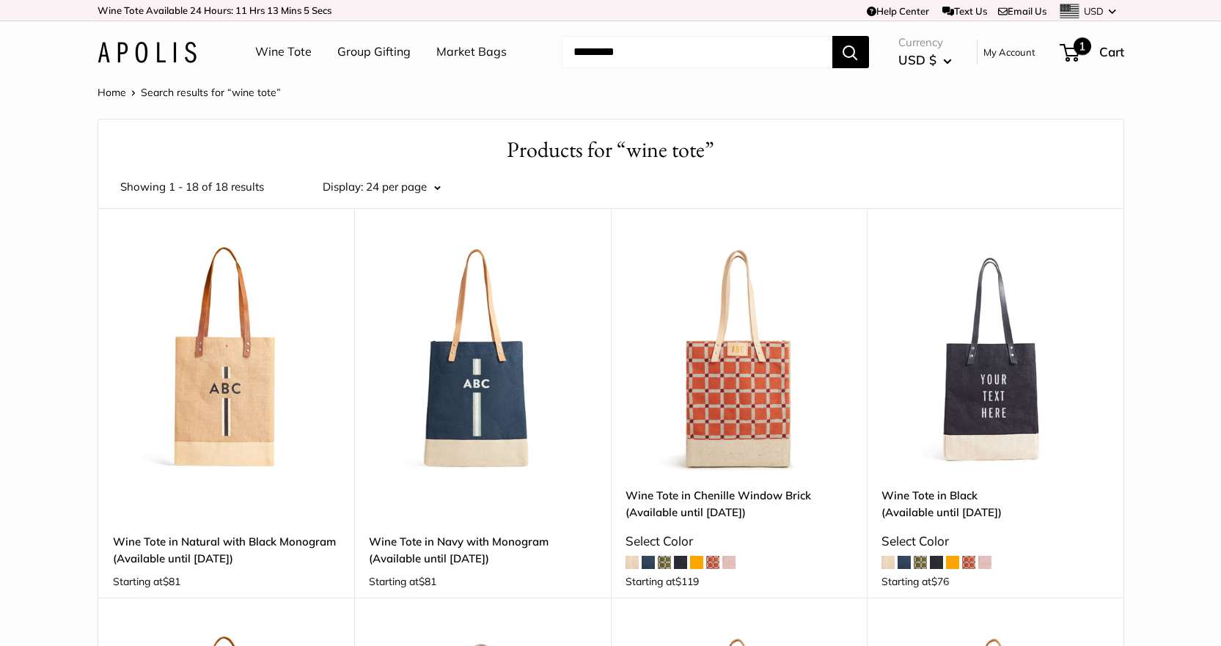
click at [1103, 56] on span "Cart" at bounding box center [1112, 51] width 25 height 15
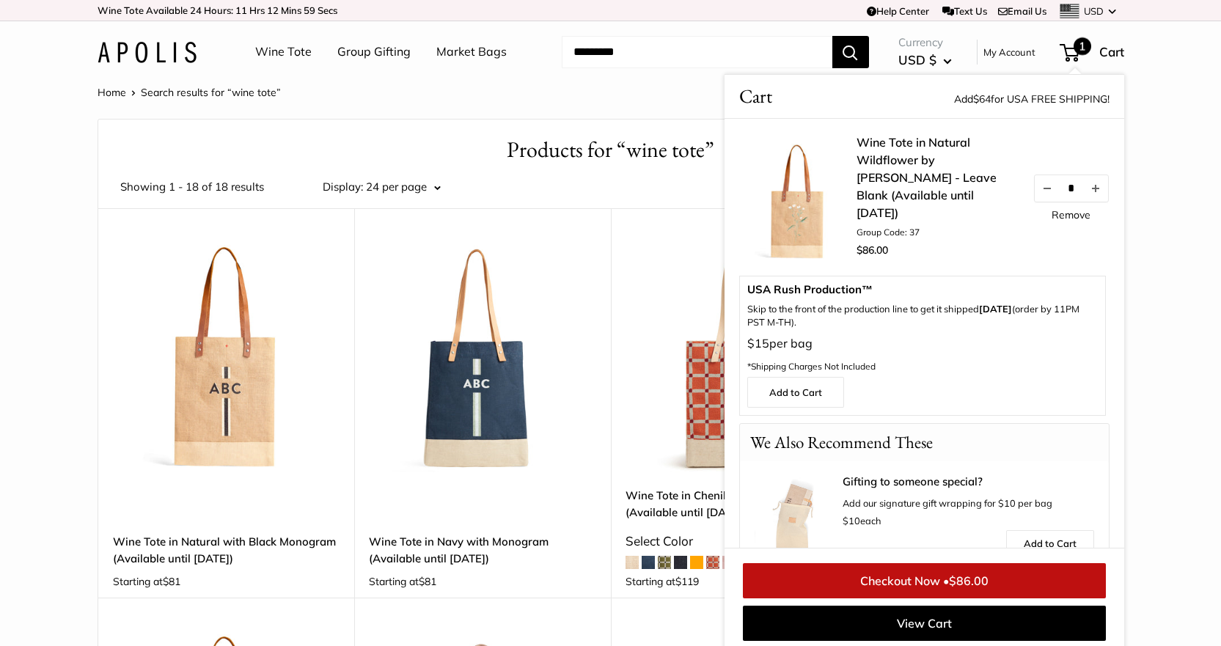
click at [888, 186] on link "Wine Tote in Natural Wildflower by [PERSON_NAME] - Leave Blank (Available until…" at bounding box center [937, 178] width 161 height 88
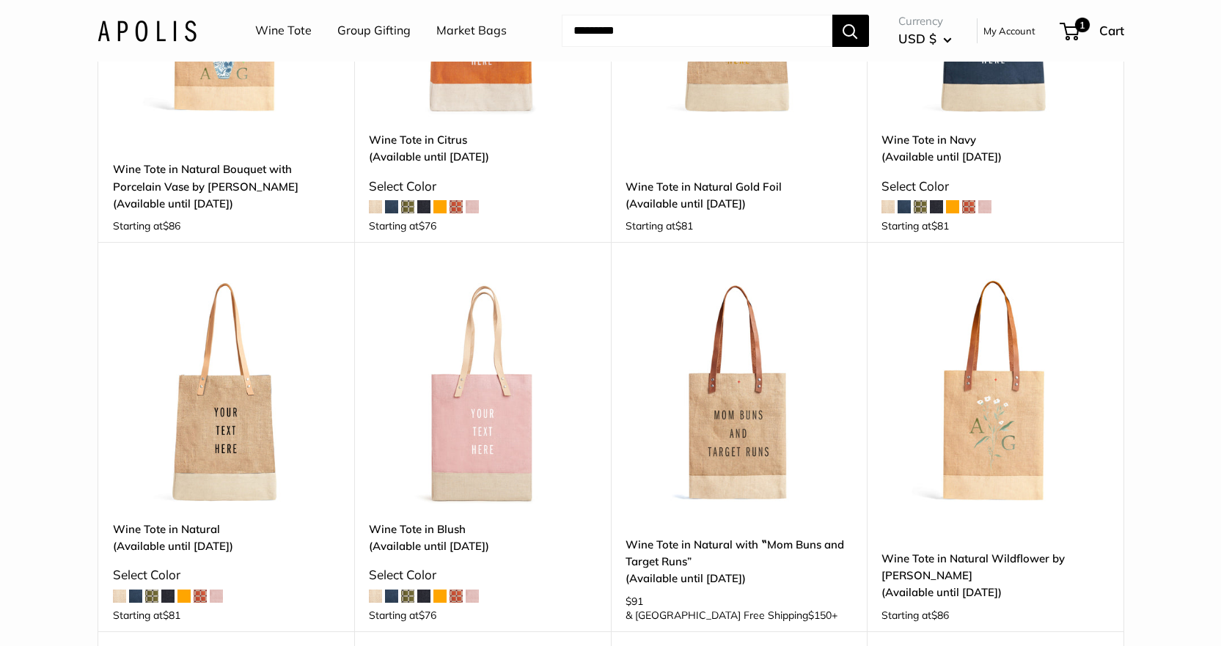
scroll to position [513, 0]
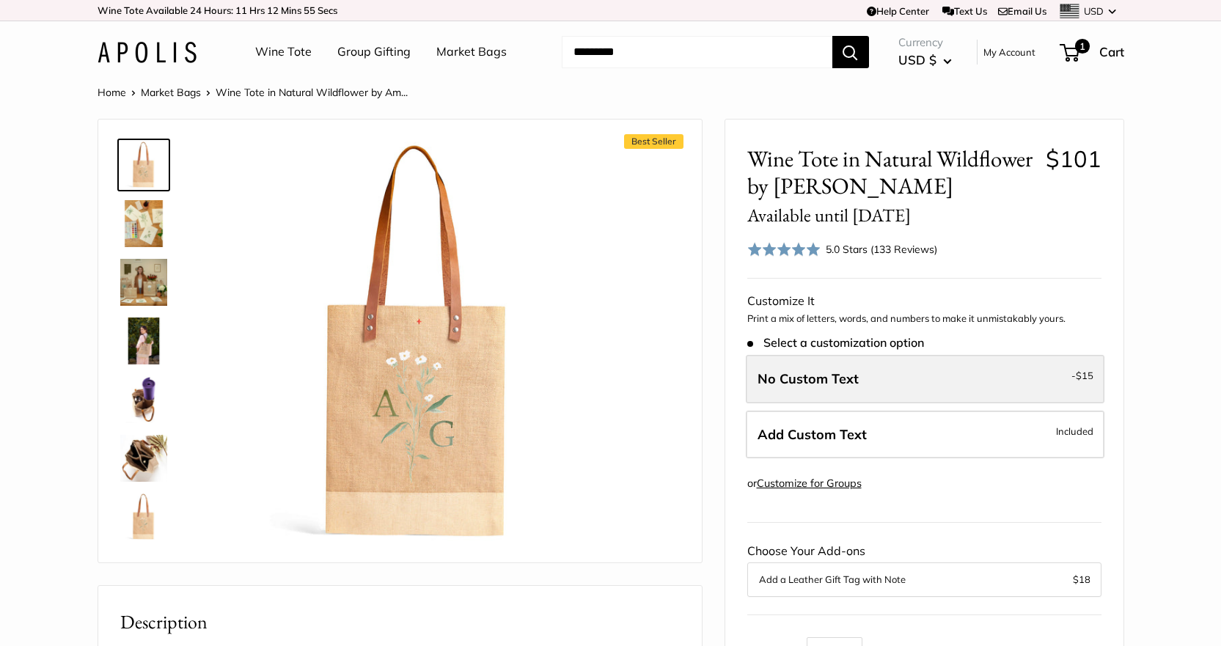
click at [920, 378] on label "No Custom Text - $15" at bounding box center [925, 379] width 359 height 48
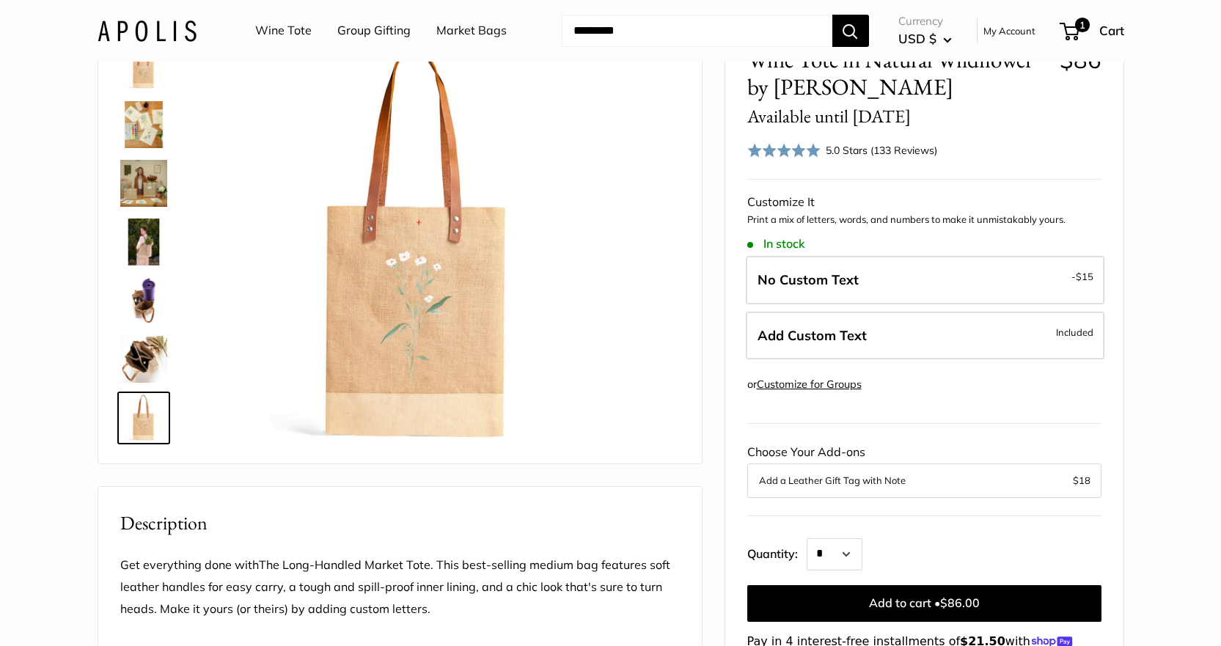
scroll to position [73, 0]
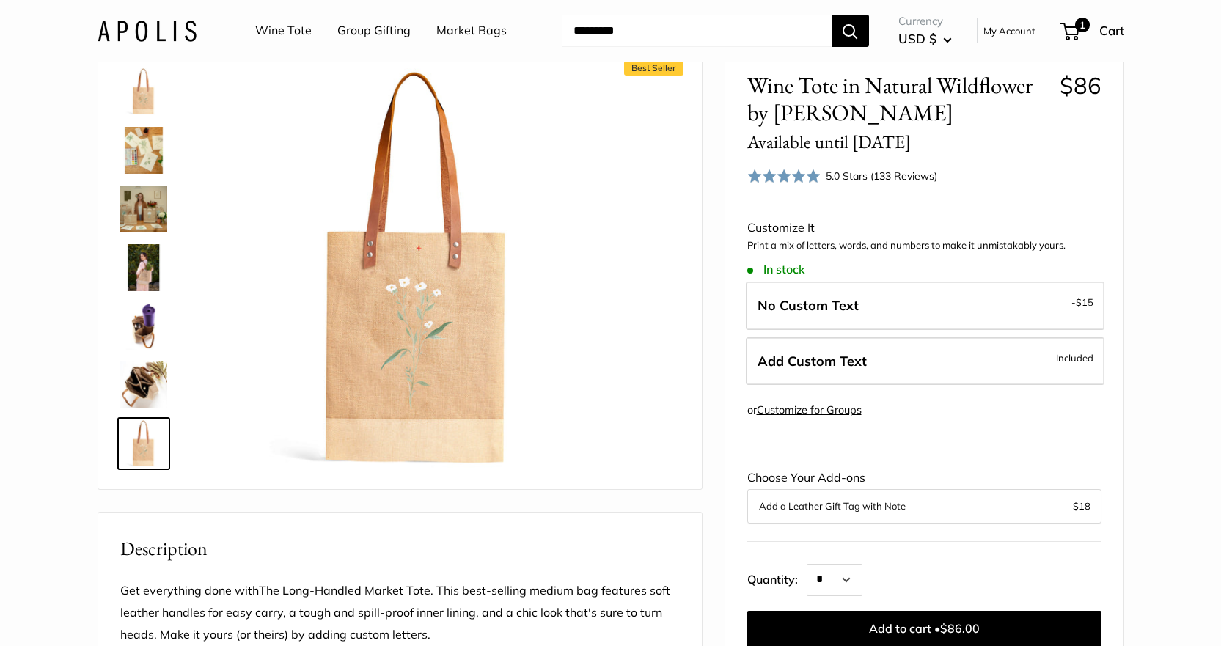
click at [135, 378] on img at bounding box center [143, 385] width 47 height 47
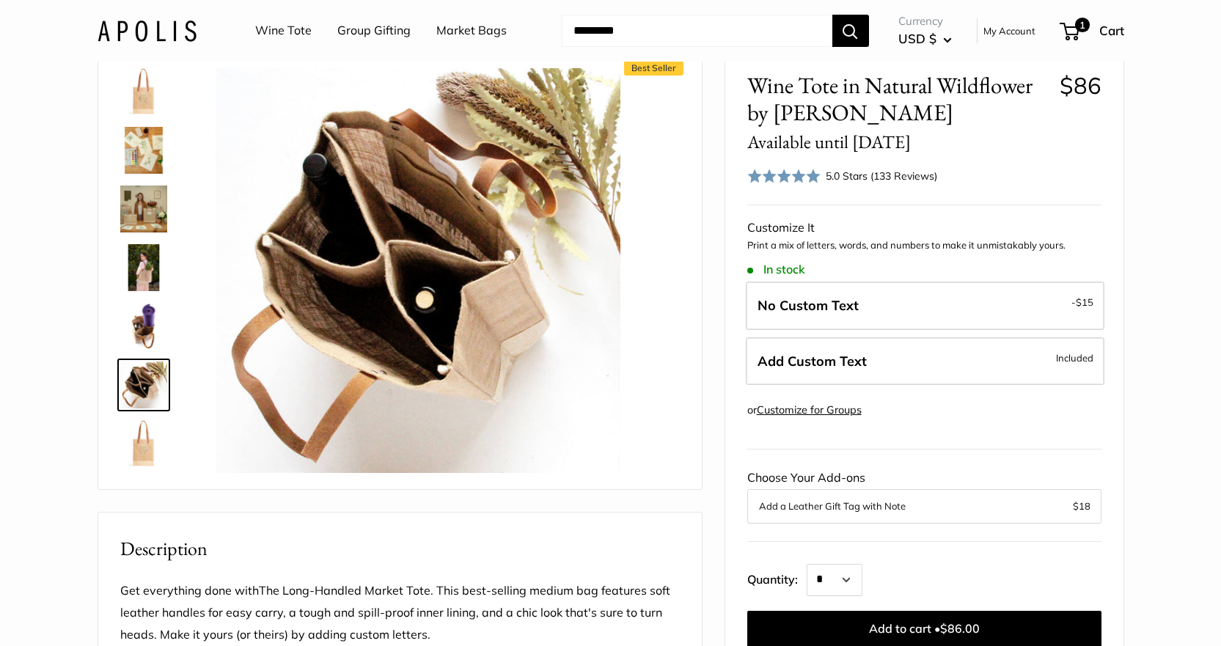
click at [143, 321] on img at bounding box center [143, 326] width 47 height 47
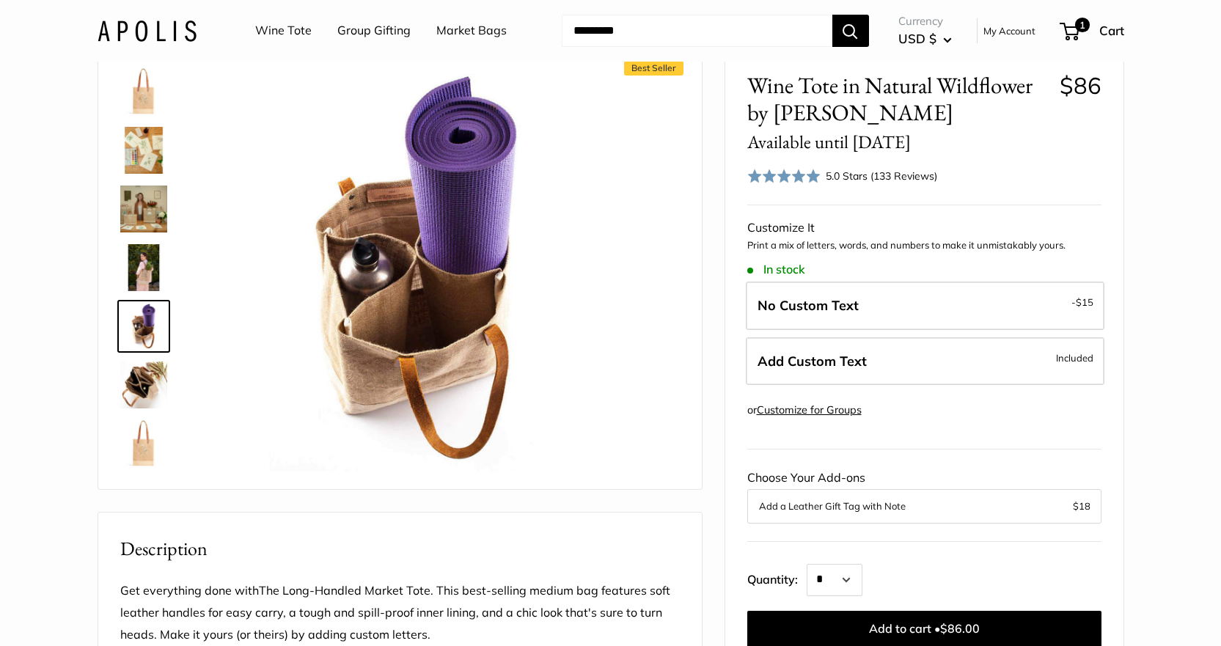
click at [151, 267] on img at bounding box center [143, 267] width 47 height 47
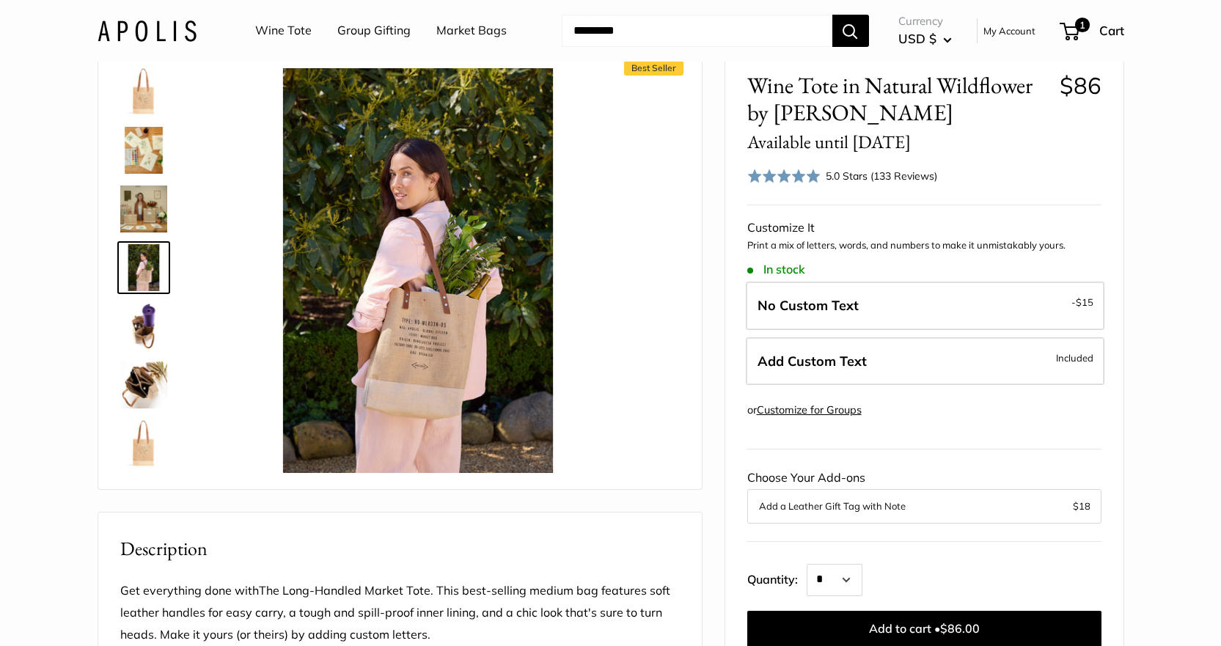
click at [151, 205] on img at bounding box center [143, 209] width 47 height 47
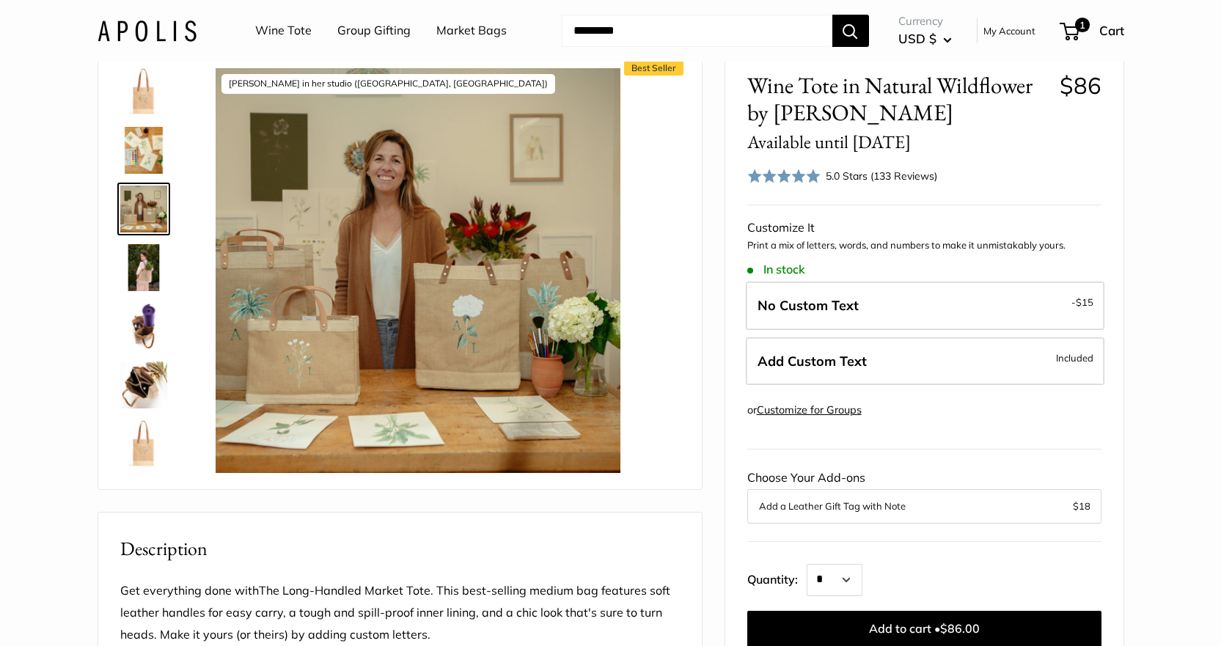
click at [129, 147] on img at bounding box center [143, 150] width 47 height 47
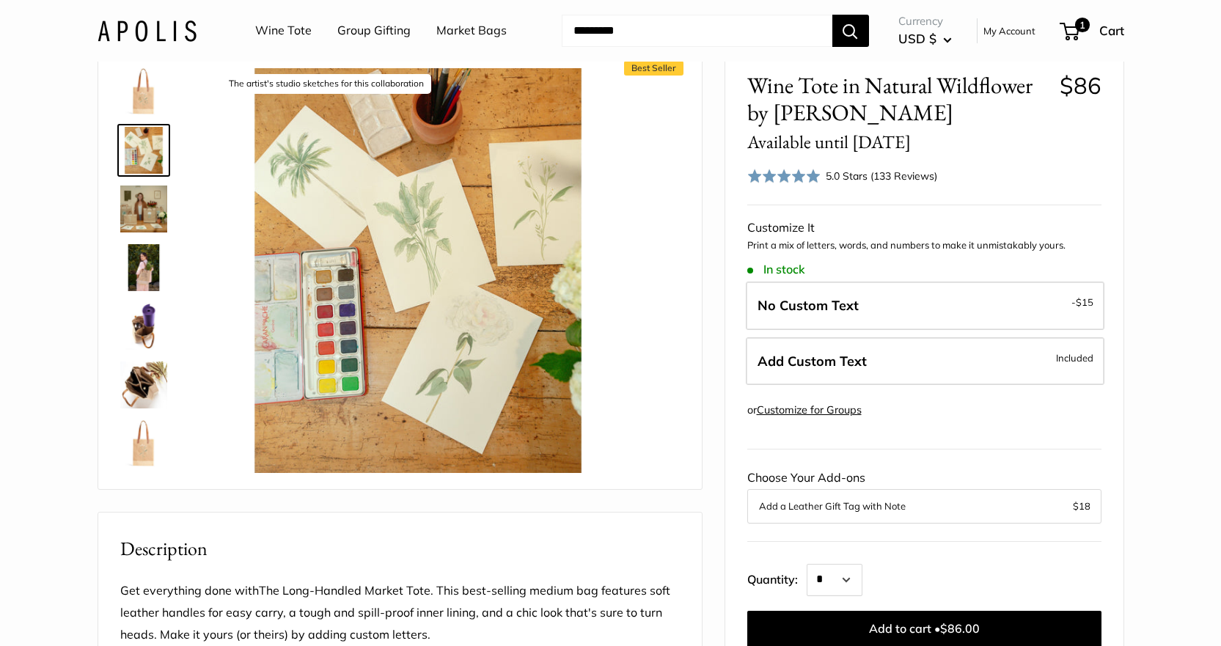
click at [139, 103] on img at bounding box center [143, 91] width 47 height 47
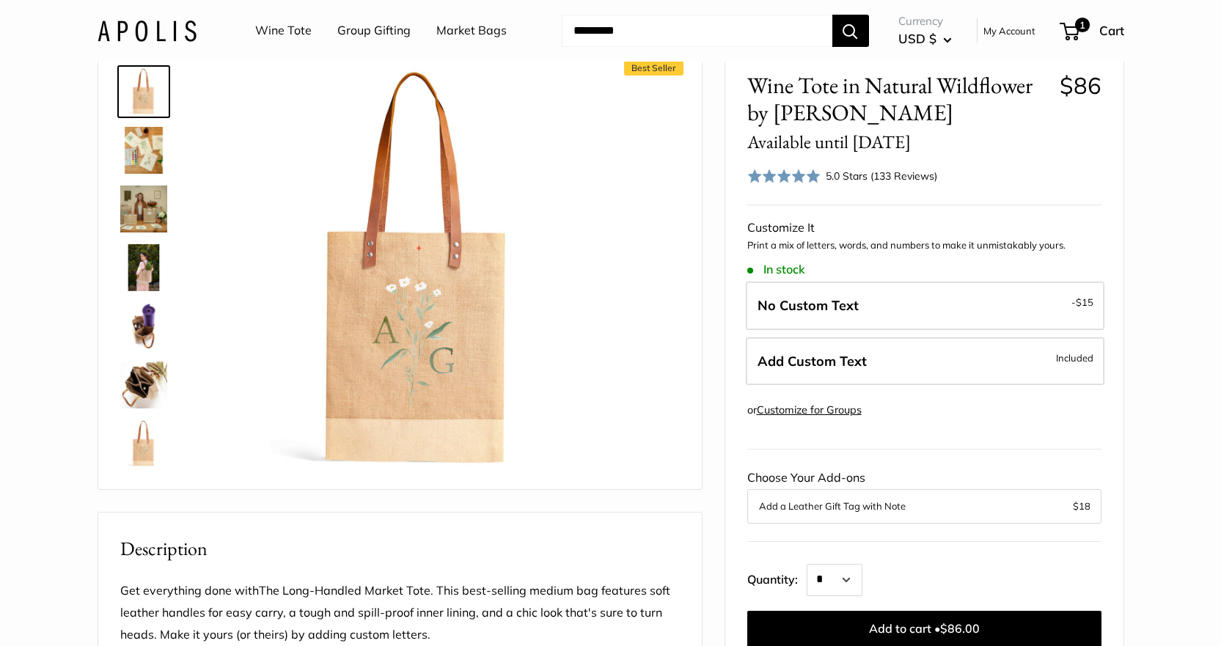
click at [147, 167] on img at bounding box center [143, 150] width 47 height 47
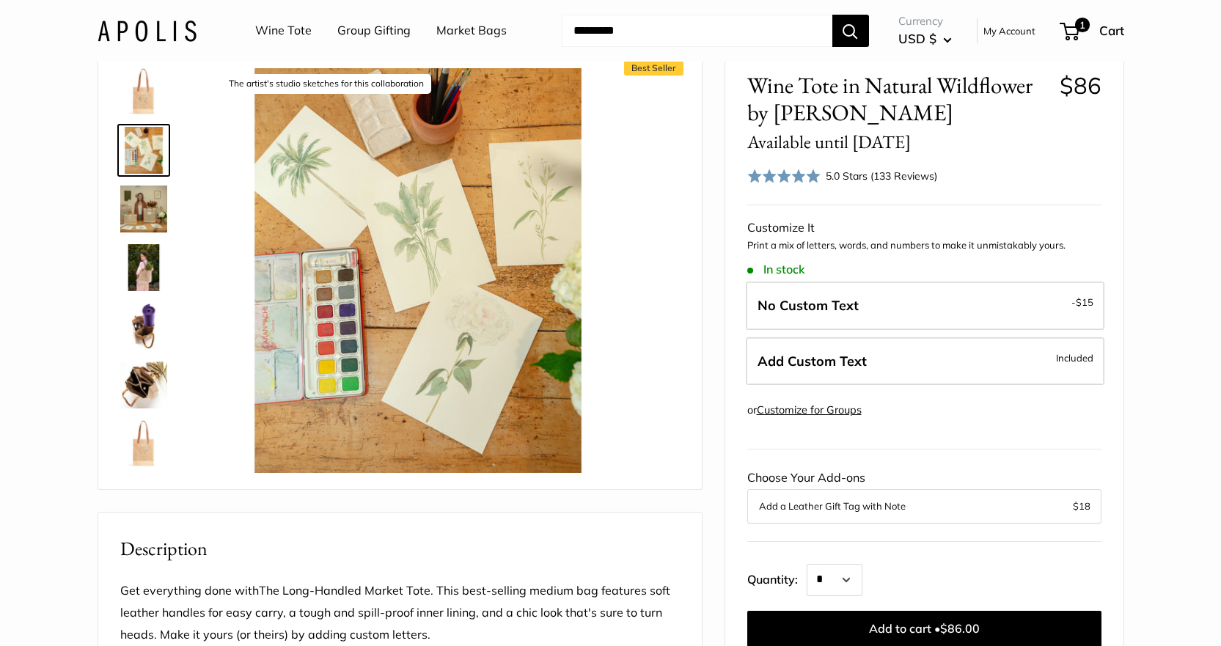
click at [147, 84] on img at bounding box center [143, 91] width 47 height 47
